Goal: Navigation & Orientation: Find specific page/section

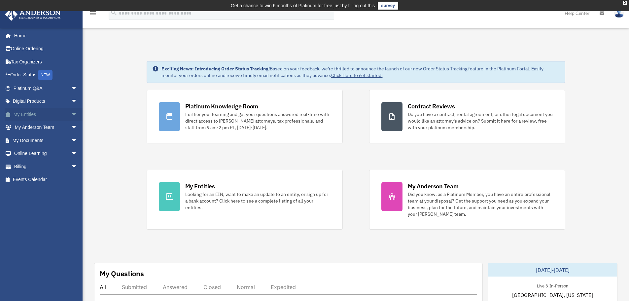
click at [41, 111] on link "My Entities arrow_drop_down" at bounding box center [46, 114] width 83 height 13
click at [71, 115] on span "arrow_drop_down" at bounding box center [77, 115] width 13 height 14
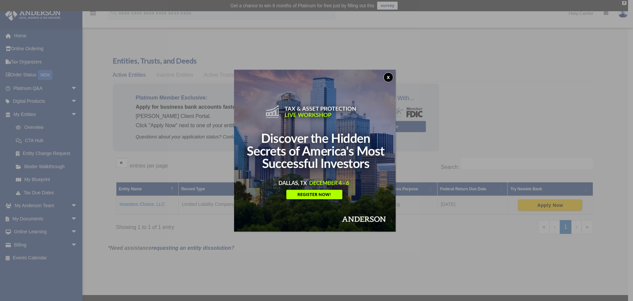
click at [391, 77] on button "x" at bounding box center [389, 77] width 10 height 10
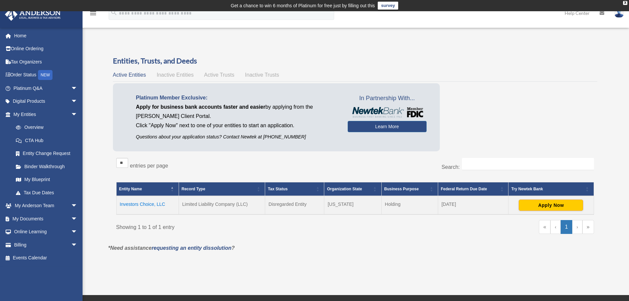
click at [147, 204] on td "Investors Choice, LLC" at bounding box center [147, 205] width 62 height 18
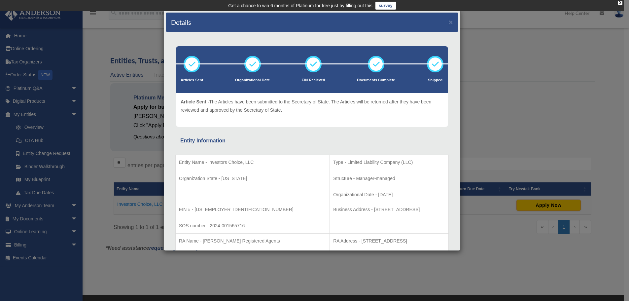
click at [499, 76] on div "Details × Articles Sent Organizational Date" at bounding box center [314, 150] width 629 height 301
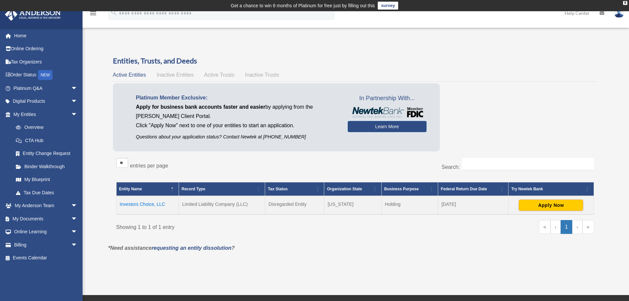
click at [338, 238] on div "Showing 1 to 1 of 1 entry « ‹ 1 › »" at bounding box center [354, 230] width 477 height 20
click at [260, 237] on div "Showing 1 to 1 of 1 entry « ‹ 1 › »" at bounding box center [354, 230] width 477 height 20
click at [187, 74] on span "Inactive Entities" at bounding box center [174, 75] width 37 height 6
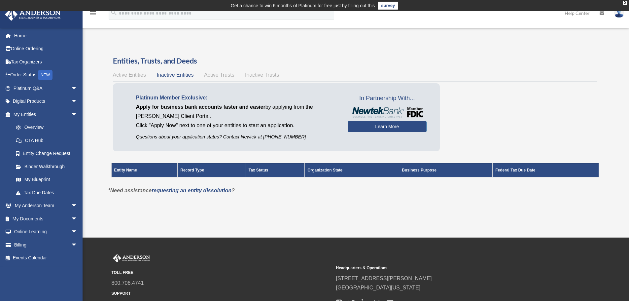
click at [211, 74] on span "Active Trusts" at bounding box center [219, 75] width 30 height 6
click at [252, 75] on span "Inactive Trusts" at bounding box center [262, 75] width 34 height 6
click at [129, 77] on span "Active Entities" at bounding box center [129, 75] width 33 height 6
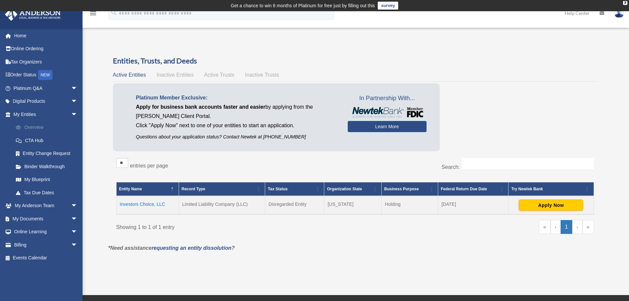
click at [32, 128] on link "Overview" at bounding box center [48, 127] width 78 height 13
click at [32, 204] on link "My Anderson Team arrow_drop_down" at bounding box center [46, 205] width 83 height 13
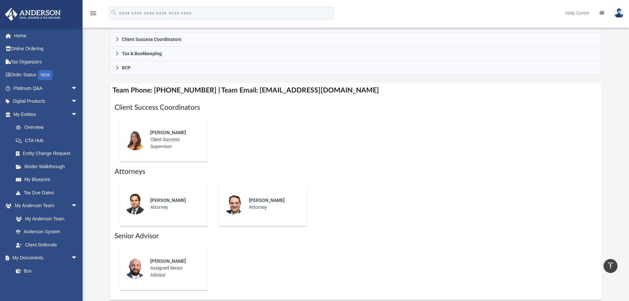
scroll to position [198, 0]
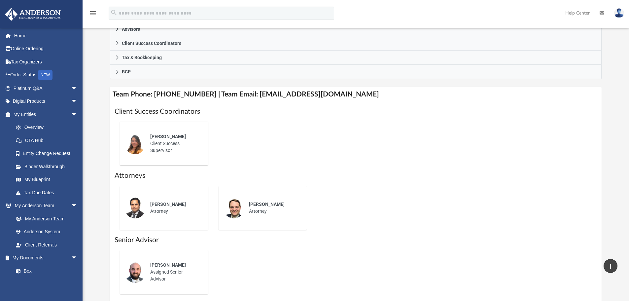
click at [231, 138] on div "Alex Gomez Client Success Supervisor" at bounding box center [355, 143] width 482 height 54
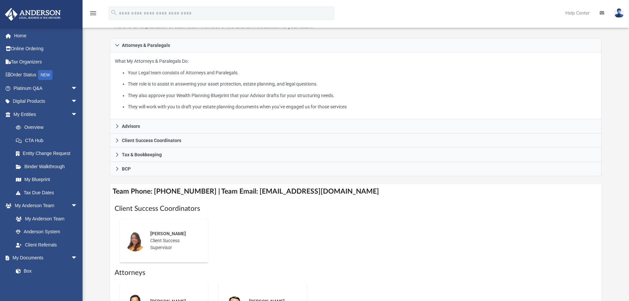
scroll to position [231, 0]
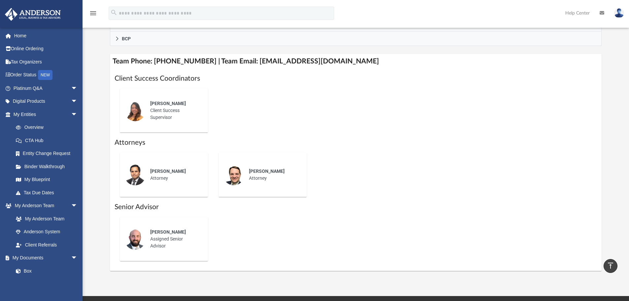
click at [94, 85] on div "Who is on my team and who will I work with: While a client of Anderson you will…" at bounding box center [355, 48] width 546 height 444
click at [51, 164] on link "Binder Walkthrough" at bounding box center [48, 166] width 78 height 13
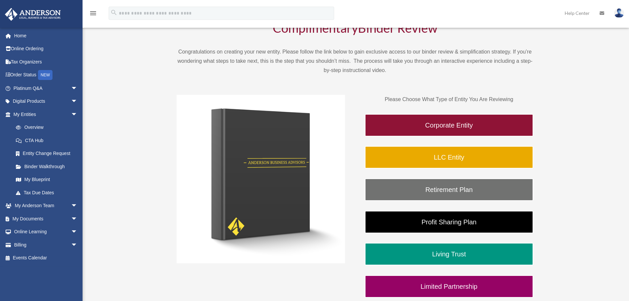
scroll to position [66, 0]
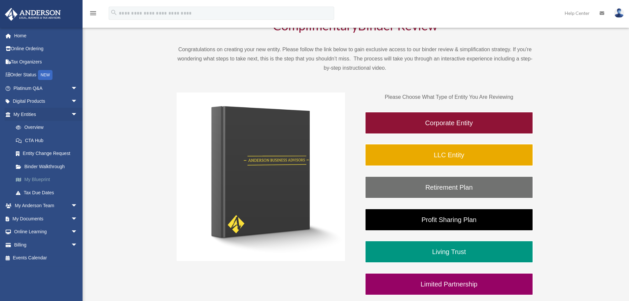
click at [36, 180] on link "My Blueprint" at bounding box center [48, 179] width 78 height 13
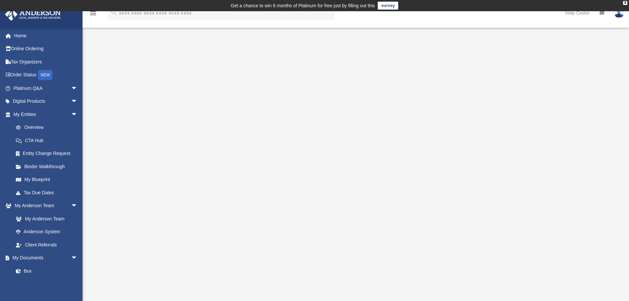
click at [54, 14] on img at bounding box center [33, 14] width 60 height 13
